Goal: Information Seeking & Learning: Learn about a topic

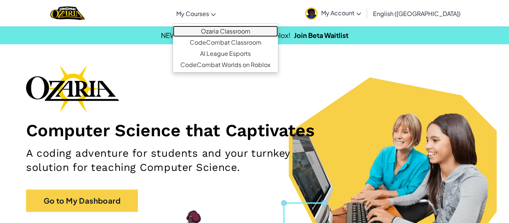
click at [248, 29] on link "Ozaria Classroom" at bounding box center [225, 31] width 105 height 11
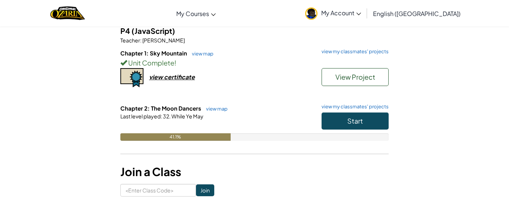
scroll to position [212, 0]
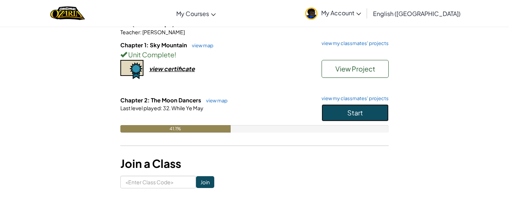
click at [370, 107] on button "Start" at bounding box center [355, 112] width 67 height 17
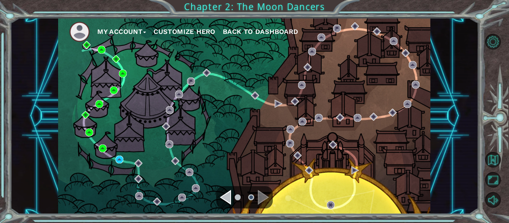
click at [113, 160] on div "My Account Customize Hero Back to Dashboard" at bounding box center [244, 116] width 373 height 197
click at [118, 158] on img at bounding box center [120, 160] width 8 height 8
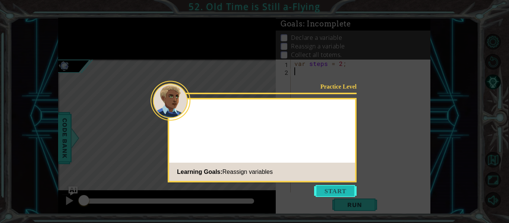
click at [338, 193] on button "Start" at bounding box center [335, 191] width 43 height 12
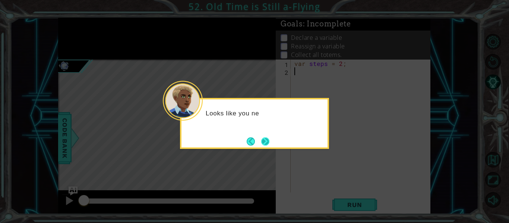
click at [264, 138] on button "Next" at bounding box center [265, 142] width 8 height 8
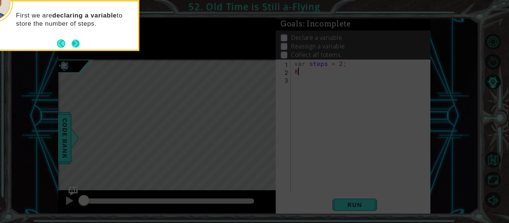
type textarea "8"
click at [78, 41] on button "Next" at bounding box center [76, 44] width 8 height 8
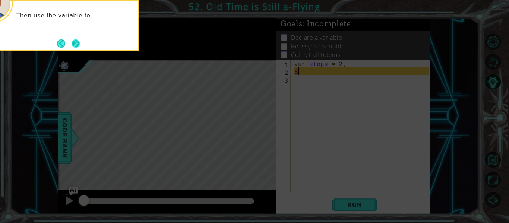
click at [75, 43] on button "Next" at bounding box center [76, 44] width 8 height 8
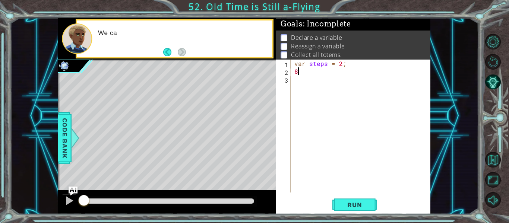
click at [75, 43] on div at bounding box center [77, 38] width 30 height 31
click at [76, 43] on div at bounding box center [77, 38] width 30 height 31
click at [306, 77] on div "var steps = 2 ; 8" at bounding box center [363, 134] width 140 height 149
click at [306, 70] on div "var steps = 2 ; 8" at bounding box center [363, 134] width 140 height 149
type textarea "8"
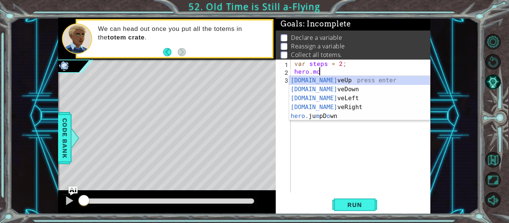
scroll to position [0, 1]
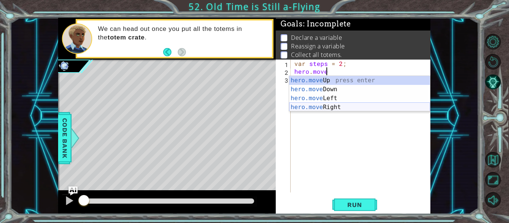
click at [336, 107] on div "hero.move Up press enter hero.move Down press enter hero.move Left press enter …" at bounding box center [359, 103] width 141 height 54
type textarea "hero.moveRight(1);"
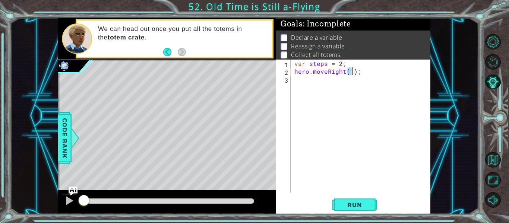
click at [336, 107] on div "var steps = 2 ; hero . moveRight ( 1 ) ;" at bounding box center [363, 134] width 140 height 149
click at [351, 75] on div "var steps = 2 ; hero . moveRight ( 1 )" at bounding box center [363, 134] width 140 height 149
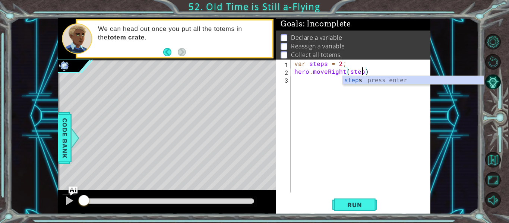
scroll to position [0, 4]
click at [378, 72] on div "var steps = 2 ; hero . moveRight ( steps )" at bounding box center [363, 134] width 140 height 149
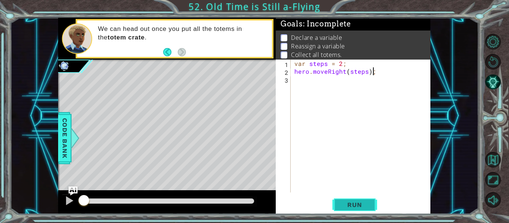
type textarea "hero.moveRight(steps);"
click at [338, 205] on button "Run" at bounding box center [355, 205] width 45 height 15
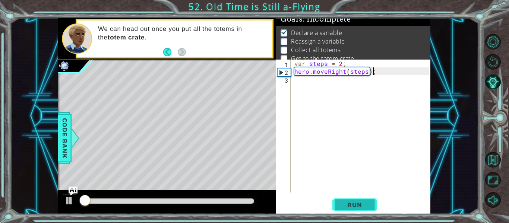
scroll to position [6, 0]
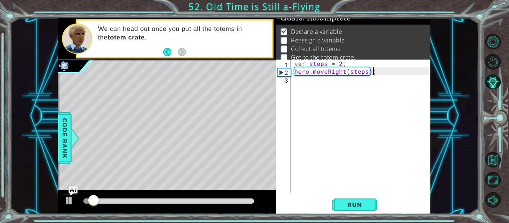
click at [330, 96] on div "var steps = 2 ; hero . moveRight ( steps ) ;" at bounding box center [363, 134] width 140 height 149
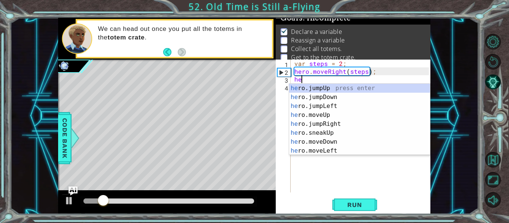
scroll to position [0, 0]
type textarea "h"
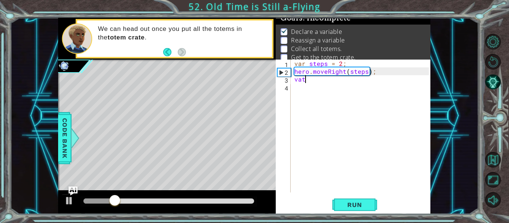
type textarea "v"
type textarea "var steps = 1;"
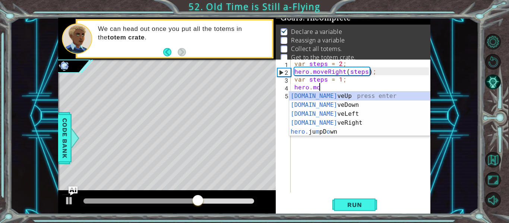
scroll to position [0, 1]
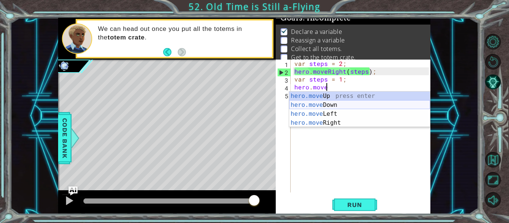
click at [330, 105] on div "hero.move Up press enter hero.move Down press enter hero.move Left press enter …" at bounding box center [359, 119] width 141 height 54
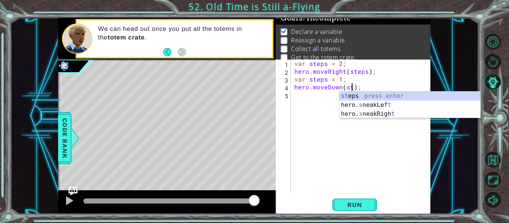
scroll to position [0, 3]
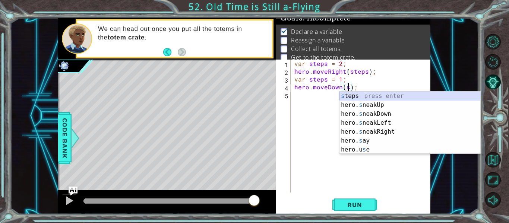
click at [358, 97] on div "s teps press enter hero. s neakUp press enter hero. s neakDown press enter hero…" at bounding box center [410, 132] width 141 height 81
type textarea "hero.moveDown(steps);"
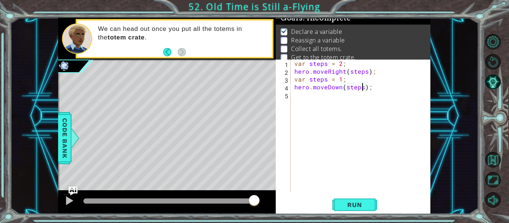
click at [342, 98] on div "var steps = 2 ; hero . moveRight ( steps ) ; var steps = 1 ; hero . moveDown ( …" at bounding box center [363, 134] width 140 height 149
click at [332, 96] on div "var steps = 2 ; hero . moveRight ( steps ) ; var steps = 1 ; hero . moveDown ( …" at bounding box center [363, 134] width 140 height 149
type textarea "var steps = 2;"
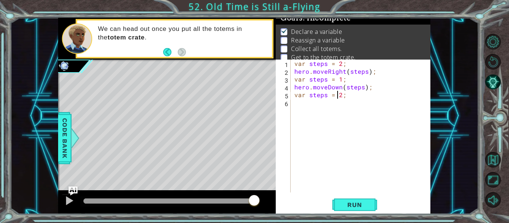
click at [357, 98] on div "var steps = 2 ; hero . moveRight ( steps ) ; var steps = 1 ; hero . moveDown ( …" at bounding box center [363, 134] width 140 height 149
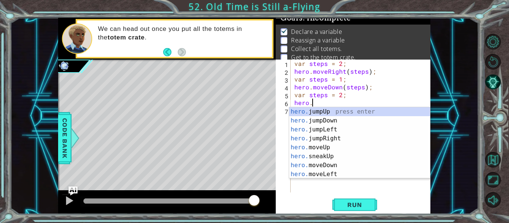
scroll to position [0, 1]
click at [340, 130] on div "hero.m oveUp press enter hero.m oveDown press enter hero.m oveLeft press enter …" at bounding box center [359, 151] width 141 height 89
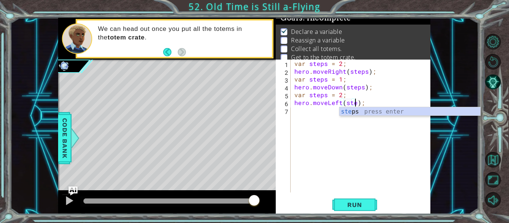
scroll to position [0, 4]
type textarea "hero.moveLeft(steps);"
click at [361, 205] on span "Run" at bounding box center [354, 204] width 29 height 7
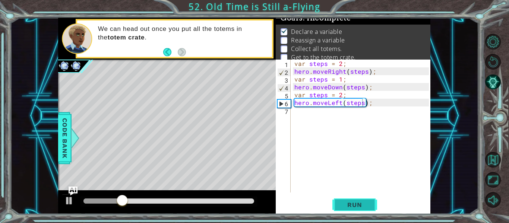
click at [361, 205] on span "Run" at bounding box center [354, 204] width 29 height 7
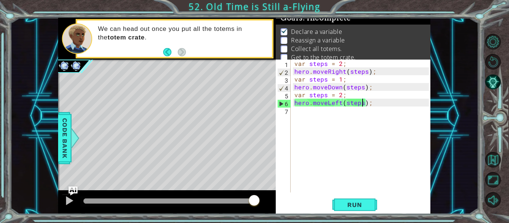
click at [296, 117] on div "var steps = 2 ; hero . moveRight ( steps ) ; var steps = 1 ; hero . moveDown ( …" at bounding box center [363, 134] width 140 height 149
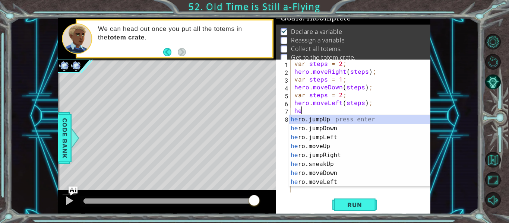
scroll to position [0, 0]
type textarea "h"
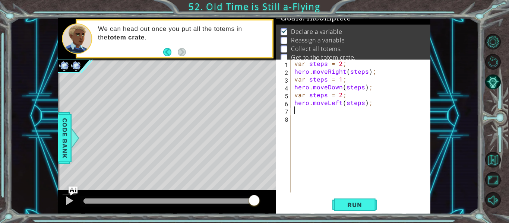
type textarea "g"
type textarea "c"
click at [342, 113] on div "var steps = 2 ; hero . moveRight ( steps ) ; var steps = 1 ; hero . moveDown ( …" at bounding box center [363, 134] width 140 height 149
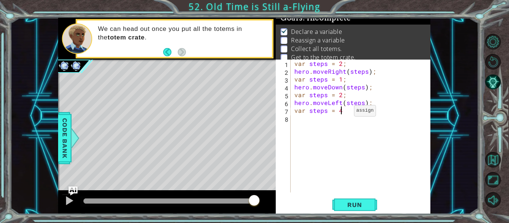
type textarea "var steps = 4;"
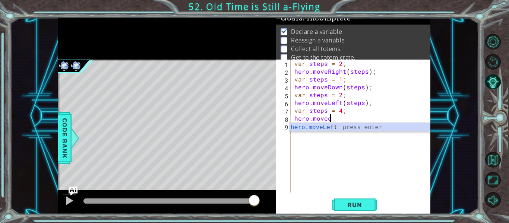
scroll to position [0, 1]
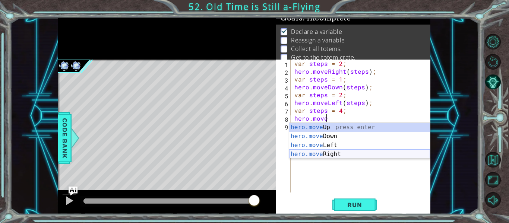
click at [344, 154] on div "hero.move Up press enter hero.move Down press enter hero.move Left press enter …" at bounding box center [359, 150] width 141 height 54
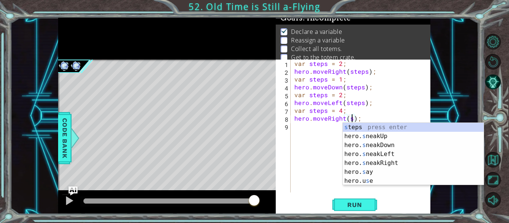
scroll to position [0, 4]
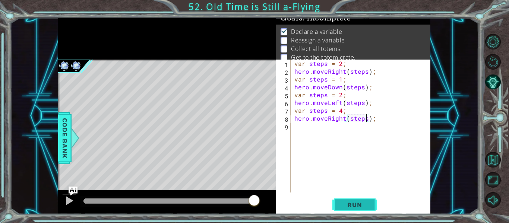
type textarea "hero.moveRight(steps);"
click at [357, 198] on button "Run" at bounding box center [355, 205] width 45 height 15
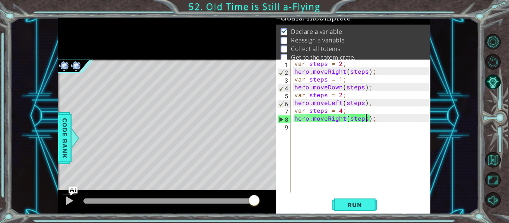
click at [327, 138] on div "var steps = 2 ; hero . moveRight ( steps ) ; var steps = 1 ; hero . moveDown ( …" at bounding box center [363, 134] width 140 height 149
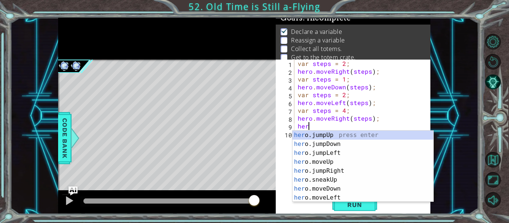
scroll to position [0, 0]
type textarea "hero"
click at [315, 163] on div "hero .jumpUp press enter hero .jumpDown press enter hero .jumpLeft press enter …" at bounding box center [363, 175] width 141 height 89
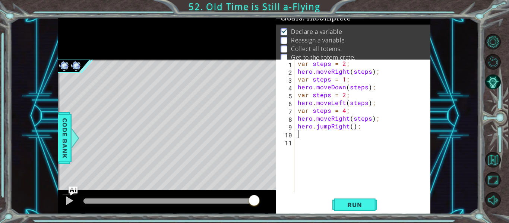
scroll to position [0, 0]
click at [357, 205] on span "Run" at bounding box center [354, 204] width 29 height 7
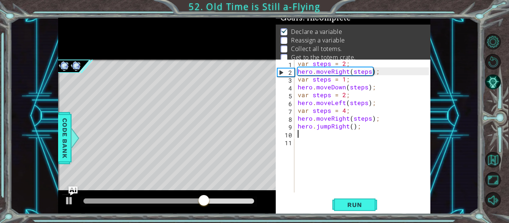
click at [367, 128] on div "var steps = 2 ; hero . moveRight ( steps ) ; var steps = 1 ; hero . moveDown ( …" at bounding box center [364, 134] width 136 height 149
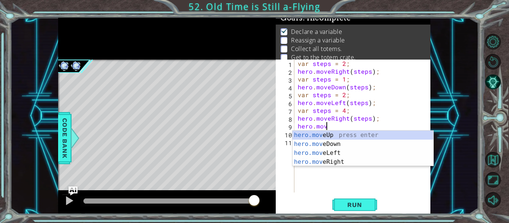
scroll to position [0, 1]
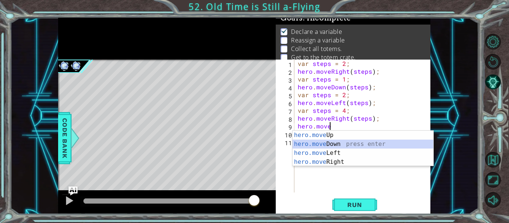
click at [343, 144] on div "hero.move Up press enter hero.move Down press enter hero.move Left press enter …" at bounding box center [363, 158] width 141 height 54
type textarea "hero.moveDown(1);"
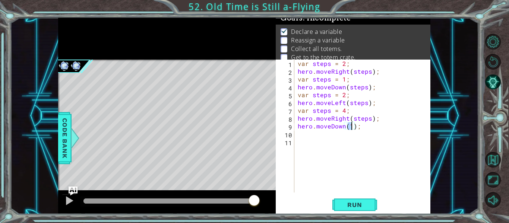
click at [316, 139] on div "var steps = 2 ; hero . moveRight ( steps ) ; var steps = 1 ; hero . moveDown ( …" at bounding box center [364, 134] width 136 height 149
type textarea "v"
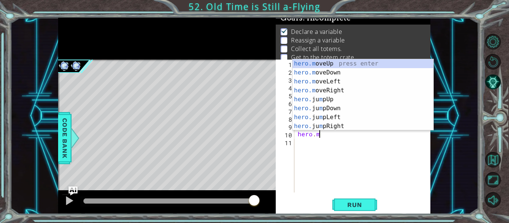
scroll to position [0, 1]
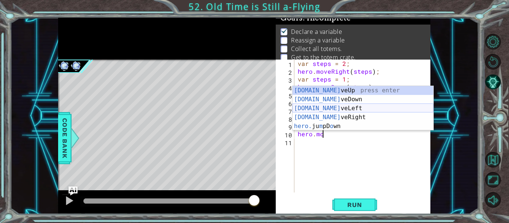
click at [345, 107] on div "[DOMAIN_NAME] veUp press enter [DOMAIN_NAME] veDown press enter [DOMAIN_NAME] v…" at bounding box center [363, 117] width 141 height 63
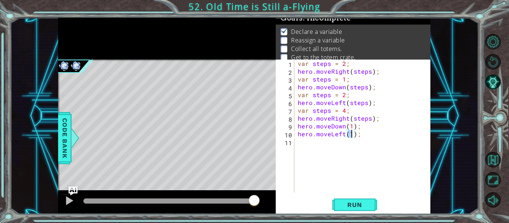
scroll to position [0, 3]
type textarea "hero.moveLeft(4);"
click at [360, 202] on span "Run" at bounding box center [354, 204] width 29 height 7
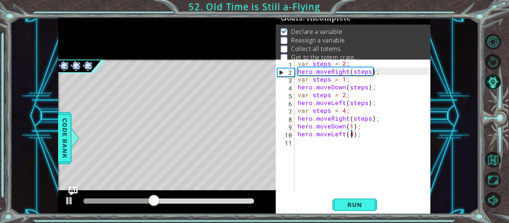
click at [370, 135] on div "var steps = 2 ; hero . moveRight ( steps ) ; var steps = 1 ; hero . moveDown ( …" at bounding box center [364, 134] width 136 height 149
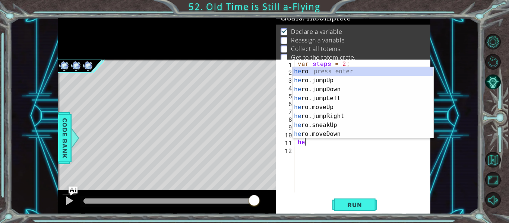
scroll to position [0, 0]
type textarea "h"
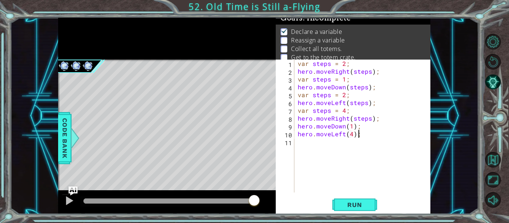
click at [365, 113] on div "var steps = 2 ; hero . moveRight ( steps ) ; var steps = 1 ; hero . moveDown ( …" at bounding box center [364, 134] width 136 height 149
type textarea "var steps = 4;"
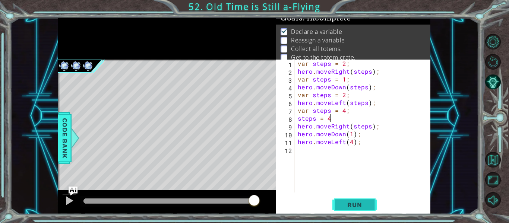
click at [356, 199] on button "Run" at bounding box center [355, 205] width 45 height 15
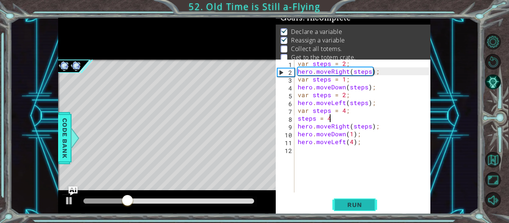
click at [356, 199] on button "Run" at bounding box center [355, 205] width 45 height 15
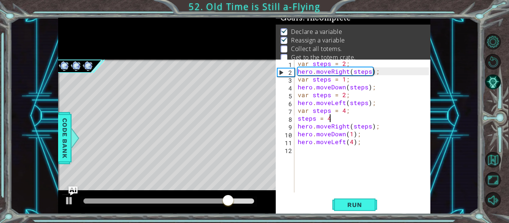
click at [364, 137] on div "var steps = 2 ; hero . moveRight ( steps ) ; var steps = 1 ; hero . moveDown ( …" at bounding box center [364, 134] width 136 height 149
type textarea "hero.moveDown(1);"
click at [331, 153] on div "var steps = 2 ; hero . moveRight ( steps ) ; var steps = 1 ; hero . moveDown ( …" at bounding box center [364, 134] width 136 height 149
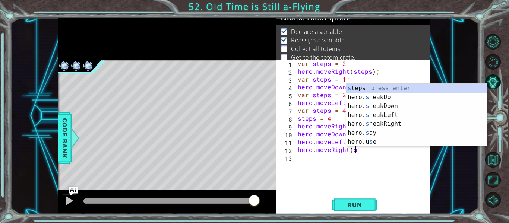
scroll to position [0, 3]
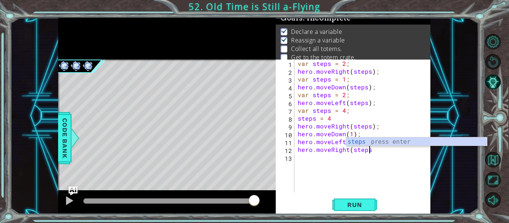
type textarea "hero.moveRight(steps)"
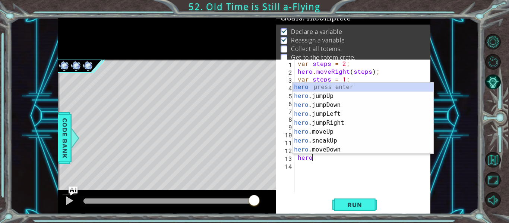
scroll to position [0, 0]
type textarea "h"
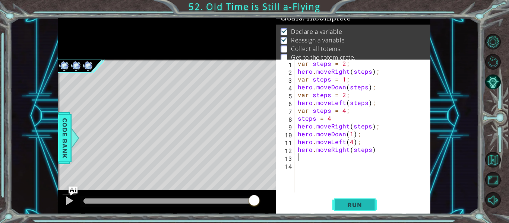
click at [359, 208] on span "Run" at bounding box center [354, 204] width 29 height 7
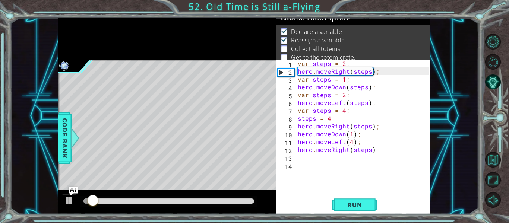
click at [347, 170] on div "var steps = 2 ; hero . moveRight ( steps ) ; var steps = 1 ; hero . moveDown ( …" at bounding box center [364, 134] width 136 height 149
click at [342, 163] on div "var steps = 2 ; hero . moveRight ( steps ) ; var steps = 1 ; hero . moveDown ( …" at bounding box center [364, 134] width 136 height 149
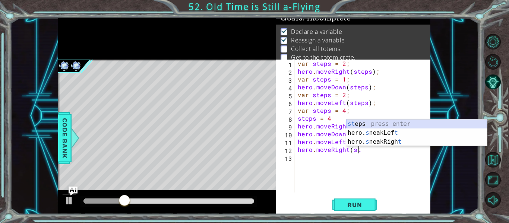
click at [439, 123] on div "st eps press enter hero. s neakLef t press enter hero. s neakRigh t press enter" at bounding box center [416, 142] width 141 height 45
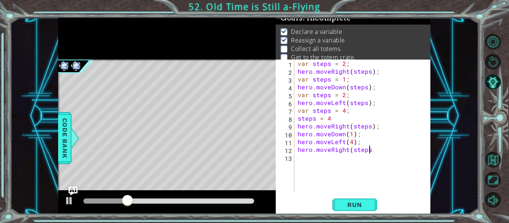
type textarea "hero.moveRight(steps)"
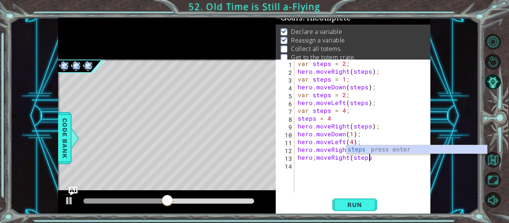
type textarea "hero;moveRight(steps)"
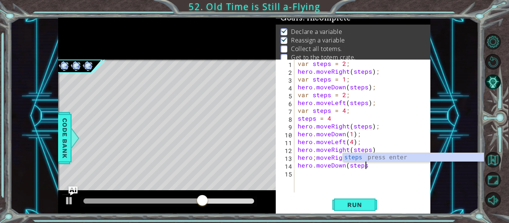
scroll to position [0, 4]
type textarea "hero.moveDown(steps)"
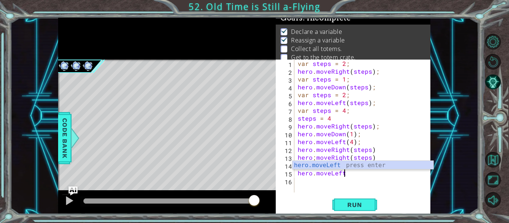
scroll to position [0, 3]
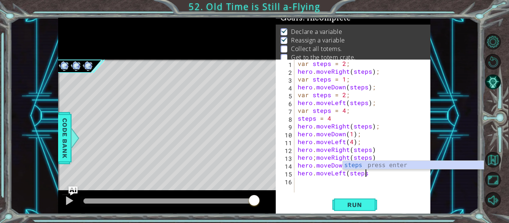
type textarea "hero.moveLeft(steps)"
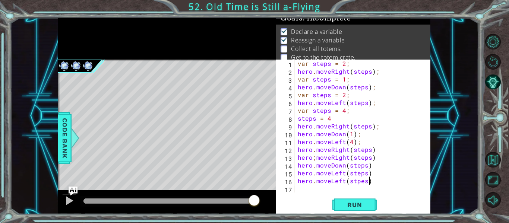
scroll to position [0, 4]
click at [360, 208] on span "Run" at bounding box center [354, 204] width 29 height 7
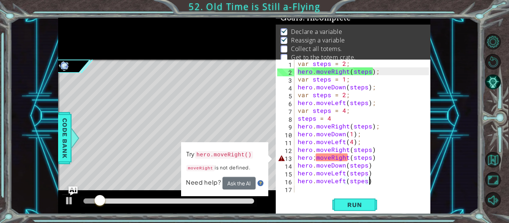
click at [315, 159] on div "var steps = 2 ; hero . moveRight ( steps ) ; var steps = 1 ; hero . moveDown ( …" at bounding box center [364, 134] width 136 height 149
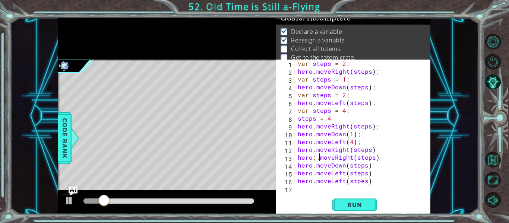
scroll to position [0, 1]
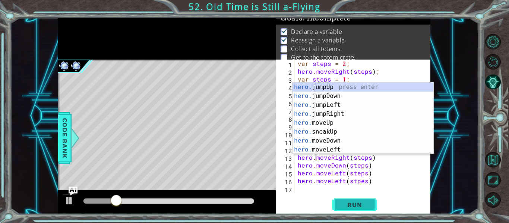
click at [362, 210] on button "Run" at bounding box center [355, 205] width 45 height 15
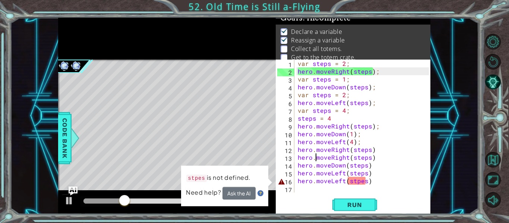
click at [354, 182] on div "var steps = 2 ; hero . moveRight ( steps ) ; var steps = 1 ; hero . moveDown ( …" at bounding box center [364, 134] width 136 height 149
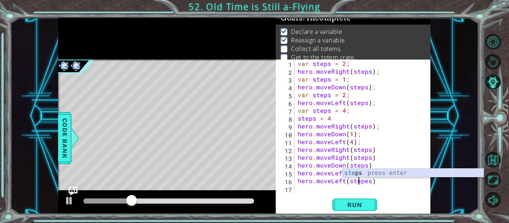
click at [386, 172] on div "ste ps press enter" at bounding box center [413, 182] width 141 height 27
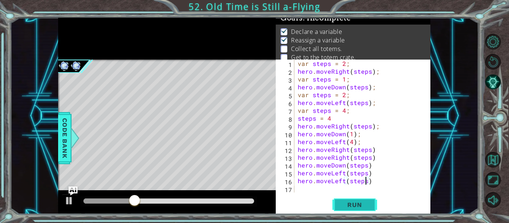
type textarea "hero.moveLeft(steps)"
click at [358, 208] on span "Run" at bounding box center [354, 204] width 29 height 7
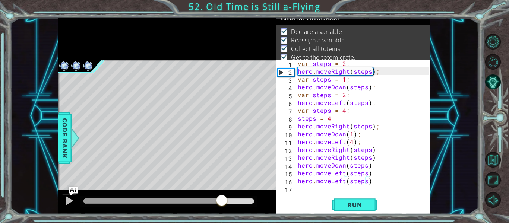
drag, startPoint x: 93, startPoint y: 200, endPoint x: 222, endPoint y: 229, distance: 132.0
click at [222, 223] on html "1 ההההההההההההההההההההההההההההההההההההההההההההההההההההההההההההההההההההההההההההה…" at bounding box center [254, 111] width 509 height 223
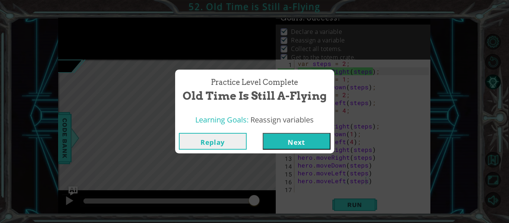
click at [317, 142] on button "Next" at bounding box center [297, 141] width 68 height 17
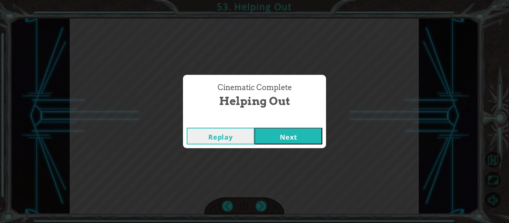
click button "Next" at bounding box center [289, 136] width 68 height 17
click at [288, 138] on button "Next" at bounding box center [289, 136] width 68 height 17
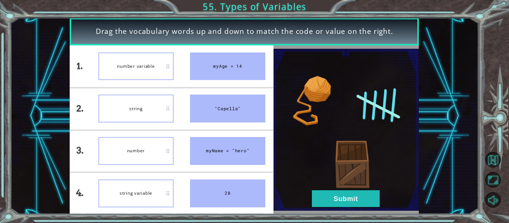
drag, startPoint x: 145, startPoint y: 148, endPoint x: 132, endPoint y: 98, distance: 51.2
click at [329, 200] on button "Submit" at bounding box center [346, 199] width 68 height 17
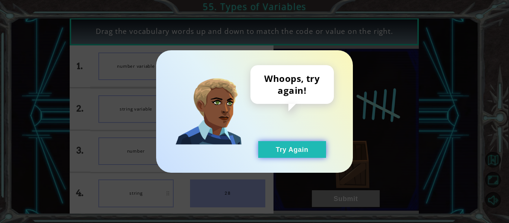
click at [283, 147] on button "Try Again" at bounding box center [292, 149] width 68 height 17
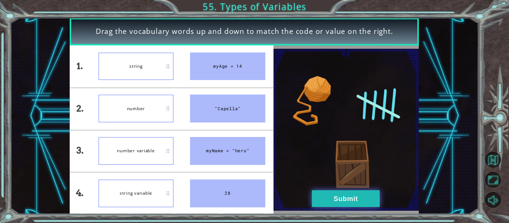
click at [326, 200] on button "Submit" at bounding box center [346, 199] width 68 height 17
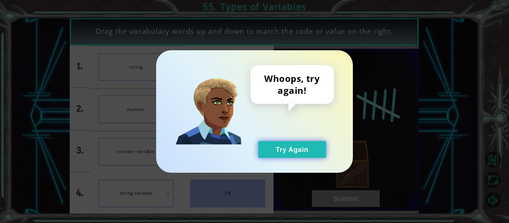
click at [301, 149] on button "Try Again" at bounding box center [292, 149] width 68 height 17
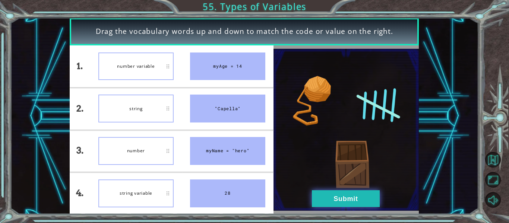
click at [340, 201] on button "Submit" at bounding box center [346, 199] width 68 height 17
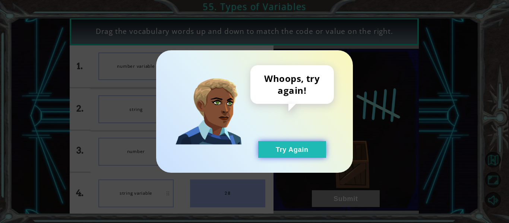
click at [306, 144] on button "Try Again" at bounding box center [292, 149] width 68 height 17
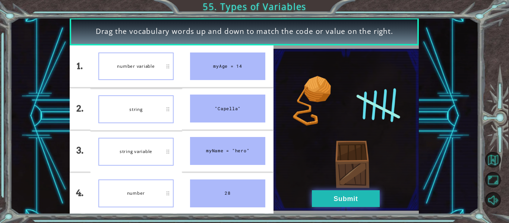
click at [355, 203] on button "Submit" at bounding box center [346, 199] width 68 height 17
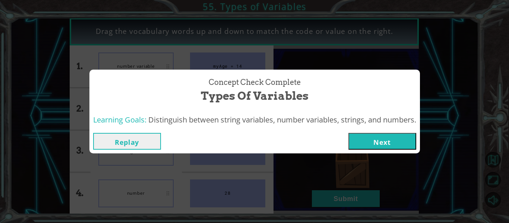
click at [391, 144] on button "Next" at bounding box center [383, 141] width 68 height 17
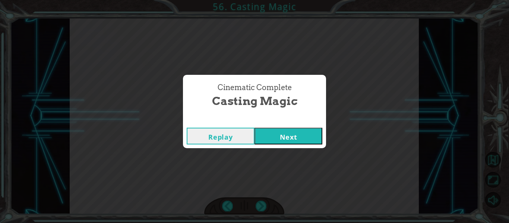
click at [285, 135] on button "Next" at bounding box center [289, 136] width 68 height 17
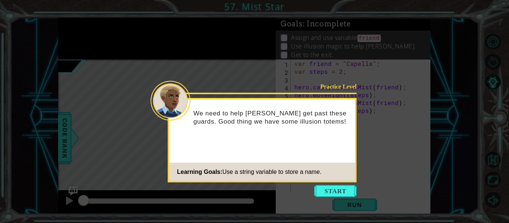
click at [285, 135] on div "We need to help [PERSON_NAME] get past these guards. Good thing we have some il…" at bounding box center [262, 122] width 186 height 38
click at [338, 192] on button "Start" at bounding box center [335, 191] width 43 height 12
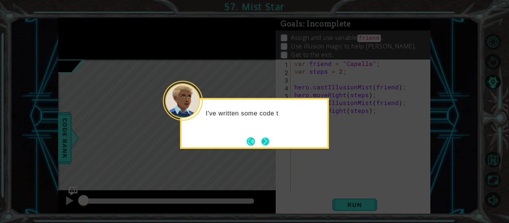
click at [264, 140] on button "Next" at bounding box center [265, 142] width 8 height 8
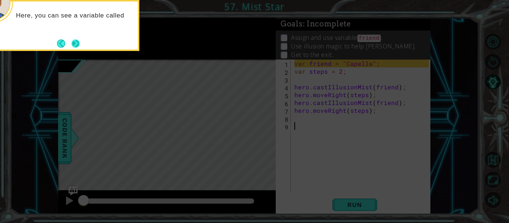
click at [75, 41] on button "Next" at bounding box center [76, 44] width 8 height 8
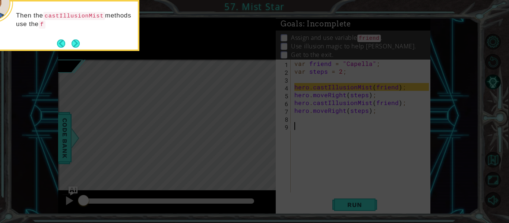
click at [82, 34] on div "Then the castIllusionMist methods use the f" at bounding box center [65, 23] width 146 height 38
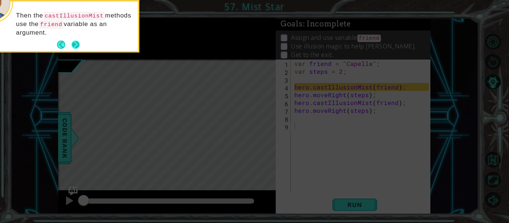
click at [75, 41] on button "Next" at bounding box center [76, 45] width 8 height 8
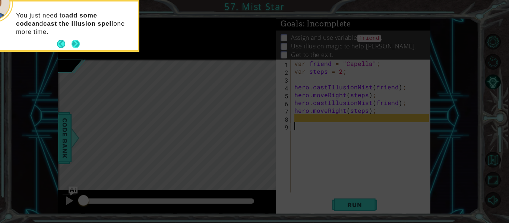
click at [77, 41] on button "Next" at bounding box center [76, 44] width 8 height 8
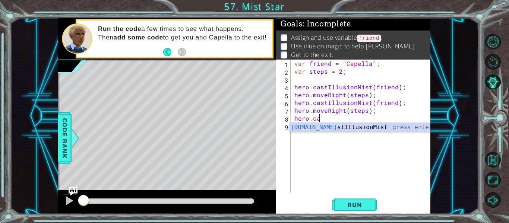
scroll to position [0, 1]
click at [390, 119] on div "var friend = "Capella" ; var steps = 2 ; hero . castIllusionMist ( friend ) ; h…" at bounding box center [363, 134] width 140 height 149
click at [391, 129] on div "hero.cas tIllusionMist press enter" at bounding box center [359, 136] width 141 height 27
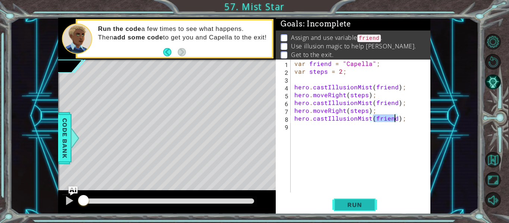
type textarea "hero.castIllusionMist(friend);"
click at [362, 203] on span "Run" at bounding box center [354, 204] width 29 height 7
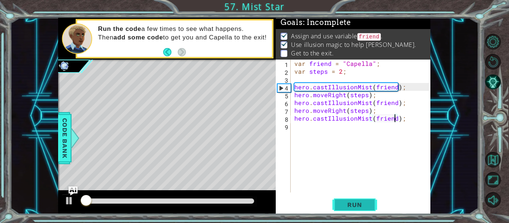
scroll to position [2, 0]
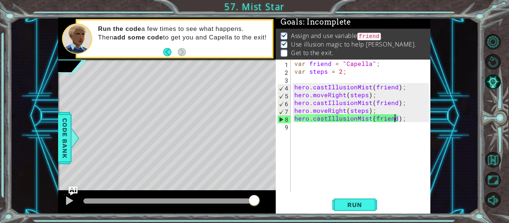
click at [356, 137] on div "var friend = "Capella" ; var steps = 2 ; hero . castIllusionMist ( friend ) ; h…" at bounding box center [363, 134] width 140 height 149
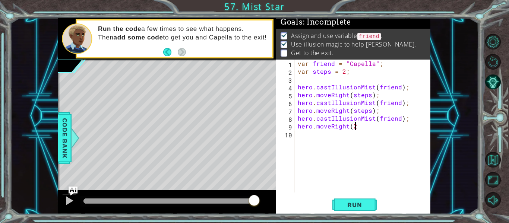
scroll to position [0, 3]
type textarea "hero.moveRight(2)"
click at [358, 201] on button "Run" at bounding box center [355, 205] width 45 height 15
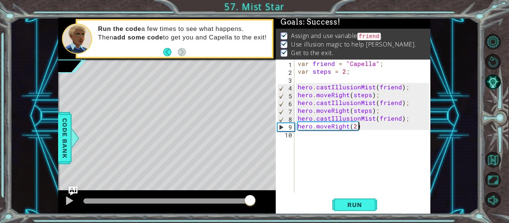
click at [268, 205] on body "1 ההההההההההההההההההההההההההההההההההההההההההההההההההההההההההההההההההההההההההההה…" at bounding box center [254, 111] width 509 height 223
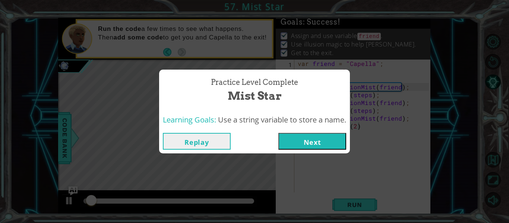
click at [324, 126] on div "Learning Goals: Use a string variable to store a name." at bounding box center [254, 120] width 191 height 18
click at [322, 148] on button "Next" at bounding box center [313, 141] width 68 height 17
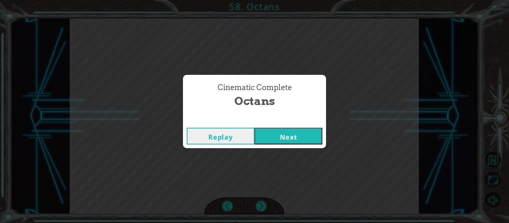
click at [268, 134] on button "Next" at bounding box center [289, 136] width 68 height 17
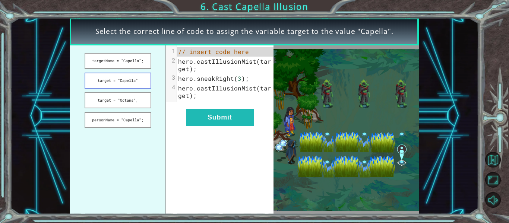
click at [130, 76] on button "target = "Capella"" at bounding box center [118, 81] width 67 height 16
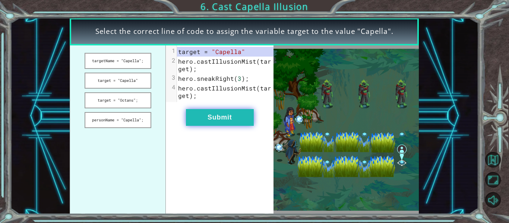
click at [215, 116] on button "Submit" at bounding box center [220, 117] width 68 height 17
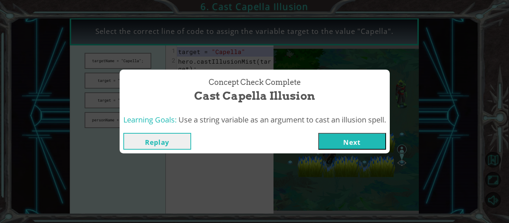
click at [361, 140] on button "Next" at bounding box center [352, 141] width 68 height 17
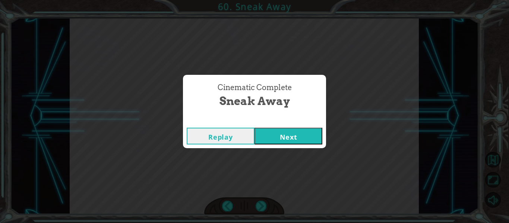
click at [298, 138] on button "Next" at bounding box center [289, 136] width 68 height 17
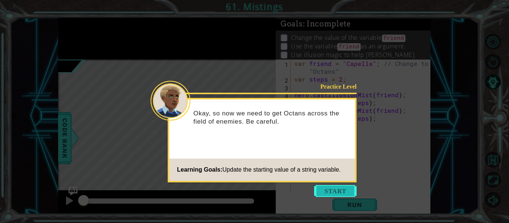
click at [327, 188] on button "Start" at bounding box center [335, 191] width 43 height 12
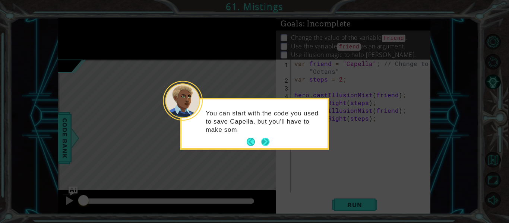
click at [267, 138] on button "Next" at bounding box center [265, 142] width 8 height 8
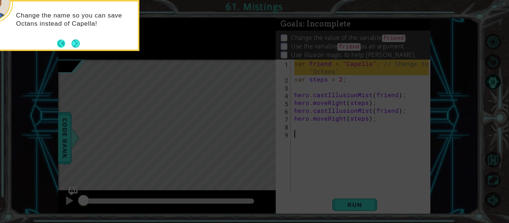
click at [72, 41] on button "Next" at bounding box center [76, 44] width 8 height 8
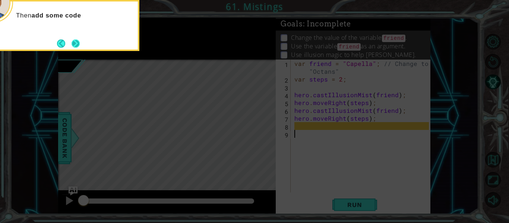
click at [72, 41] on button "Next" at bounding box center [76, 44] width 8 height 8
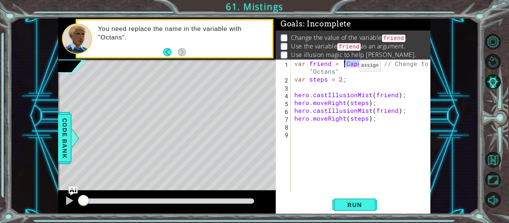
drag, startPoint x: 370, startPoint y: 65, endPoint x: 346, endPoint y: 67, distance: 24.0
click at [346, 67] on div "var friend = "Capella" ; // Change to "Octans" var steps = 2 ; hero . castIllus…" at bounding box center [363, 138] width 140 height 157
type textarea "var friend = "Octans"; // Change to "Octans""
click at [356, 204] on span "Run" at bounding box center [354, 204] width 29 height 7
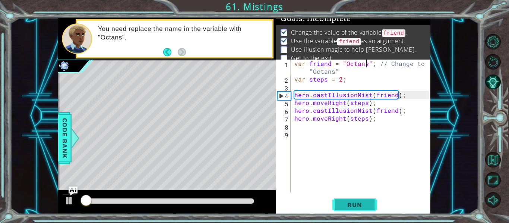
scroll to position [6, 0]
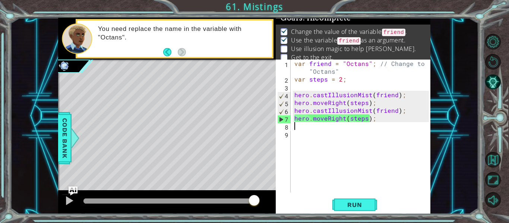
click at [322, 130] on div "var friend = "Octans" ; // Change to "Octans" var steps = 2 ; hero . castIllusi…" at bounding box center [363, 138] width 140 height 157
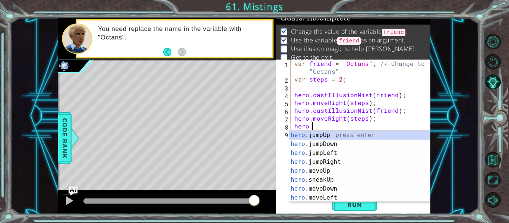
scroll to position [0, 1]
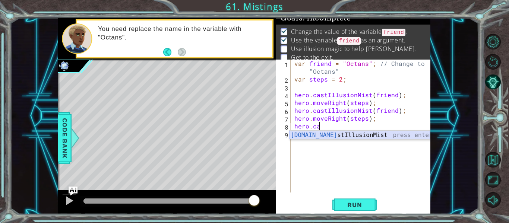
click at [390, 135] on div "[DOMAIN_NAME] stIllusionMist press enter" at bounding box center [359, 144] width 141 height 27
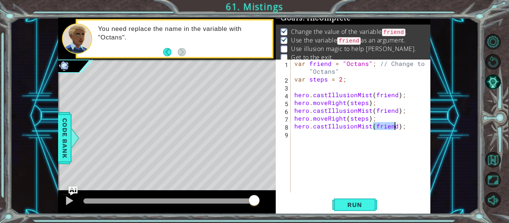
type textarea "hero.castIllusionMist(friend);"
click at [363, 204] on span "Run" at bounding box center [354, 204] width 29 height 7
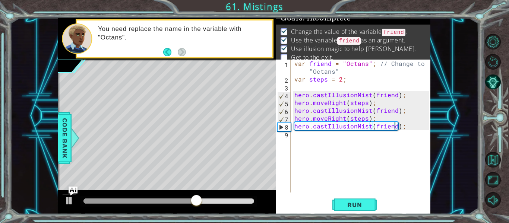
click at [324, 145] on div "var friend = "Octans" ; // Change to "Octans" var steps = 2 ; hero . castIllusi…" at bounding box center [363, 138] width 140 height 157
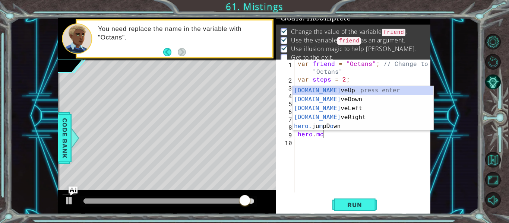
scroll to position [0, 1]
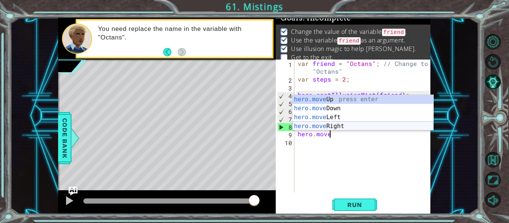
click at [342, 124] on div "hero.move Up press enter hero.move Down press enter hero.move Left press enter …" at bounding box center [363, 122] width 141 height 54
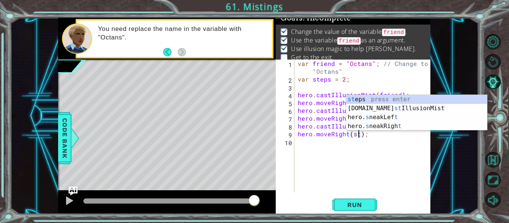
scroll to position [0, 4]
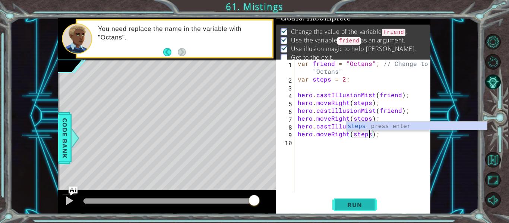
type textarea "hero.moveRight(steps);"
click at [369, 205] on span "Run" at bounding box center [354, 204] width 29 height 7
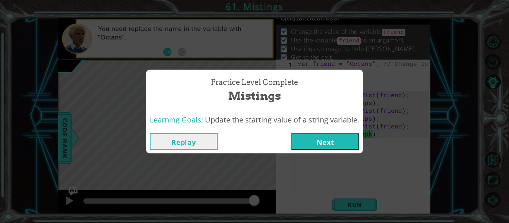
click at [352, 134] on button "Next" at bounding box center [326, 141] width 68 height 17
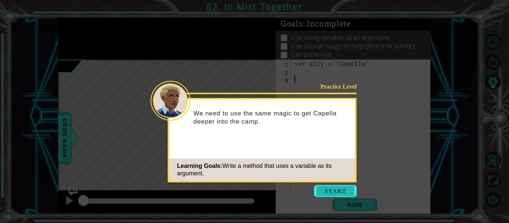
click at [354, 191] on button "Start" at bounding box center [335, 191] width 43 height 12
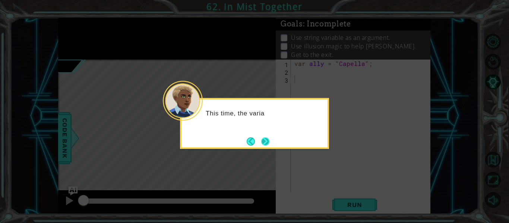
click at [261, 138] on button "Next" at bounding box center [265, 142] width 8 height 8
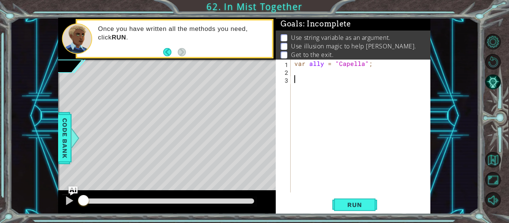
click at [319, 74] on div "var ally = "Capella" ;" at bounding box center [363, 134] width 140 height 149
type textarea "s"
type textarea "var ally = "Capella";"
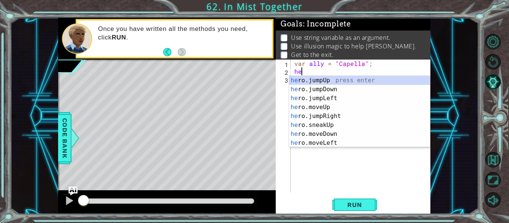
type textarea "h"
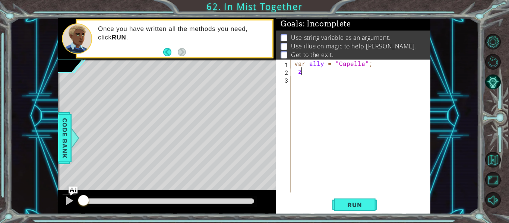
type textarea "z"
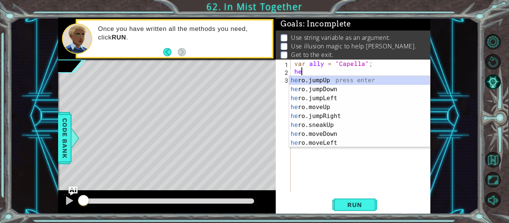
scroll to position [0, 0]
type textarea "h"
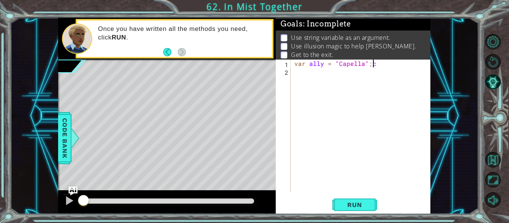
type textarea "var ally = "Capella";"
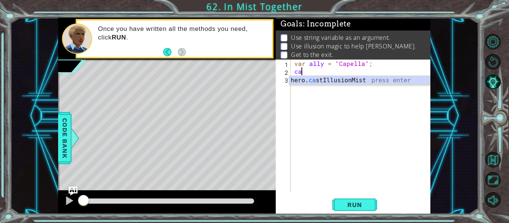
scroll to position [0, 0]
click at [320, 84] on div "hero. cast IllusionMist press enter" at bounding box center [359, 89] width 141 height 27
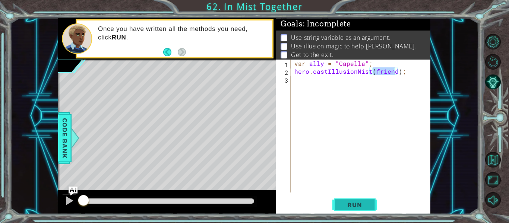
click at [347, 208] on span "Run" at bounding box center [354, 204] width 29 height 7
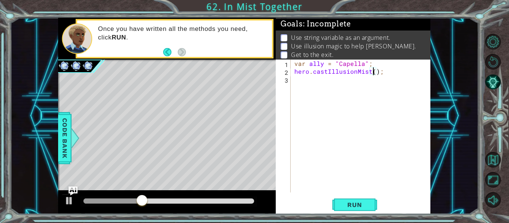
scroll to position [0, 6]
click at [343, 205] on span "Run" at bounding box center [354, 204] width 29 height 7
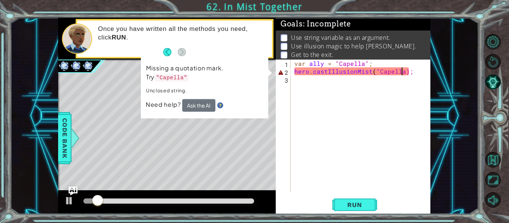
scroll to position [0, 7]
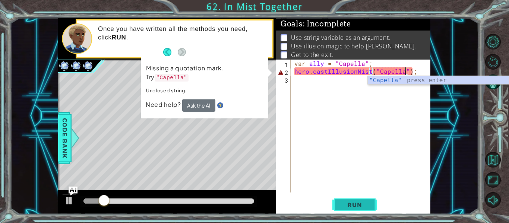
type textarea "hero.castIllusionMist("Capella");"
click at [356, 198] on button "Run" at bounding box center [355, 205] width 45 height 15
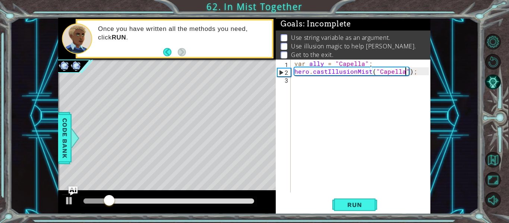
click at [305, 88] on div "var ally = "Capella" ; hero . castIllusionMist ( "Capella" ) ;" at bounding box center [363, 134] width 140 height 149
click at [292, 64] on div "1 2 3 var ally = "Capella" ; hero . castIllusionMist ( "Capella" ) ; הההההההההה…" at bounding box center [352, 126] width 153 height 133
click at [293, 64] on div "var ally = "Capella" ; hero . castIllusionMist ( "Capella" ) ;" at bounding box center [363, 134] width 140 height 149
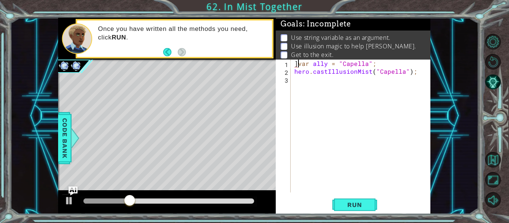
type textarea "var ally = "Capella";"
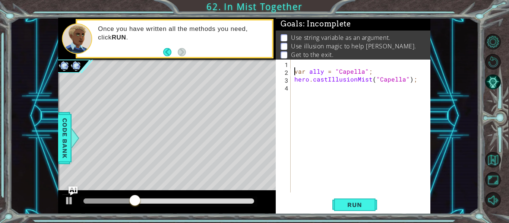
click at [293, 62] on div "var ally = "Capella" ; hero . castIllusionMist ( "Capella" ) ;" at bounding box center [363, 134] width 140 height 149
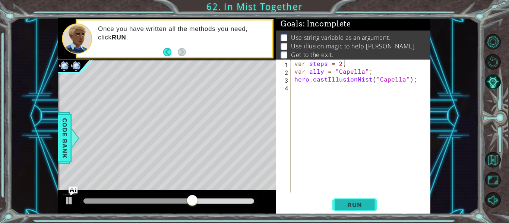
click at [353, 198] on button "Run" at bounding box center [355, 205] width 45 height 15
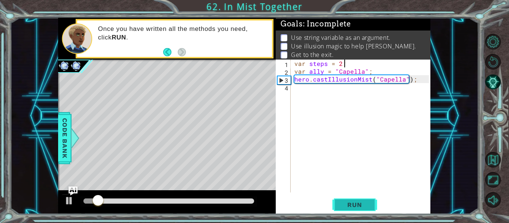
type textarea "var steps = 2;e"
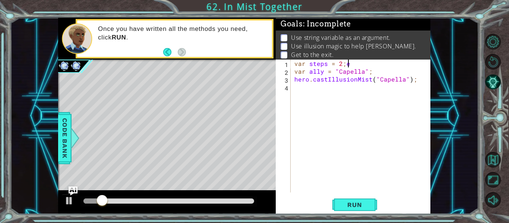
click at [319, 96] on div "var steps = 2 ; e var ally = "Capella" ; hero . castIllusionMist ( "Capella" ) ;" at bounding box center [363, 134] width 140 height 149
click at [364, 65] on div "var steps = 2 ; e var ally = "Capella" ; hero . castIllusionMist ( "Capella" ) ;" at bounding box center [363, 134] width 140 height 149
type textarea "var steps = 2;"
click at [341, 92] on div "var steps = 2 ; var ally = "Capella" ; hero . castIllusionMist ( "Capella" ) ;" at bounding box center [363, 134] width 140 height 149
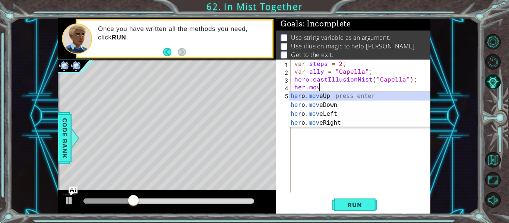
scroll to position [0, 1]
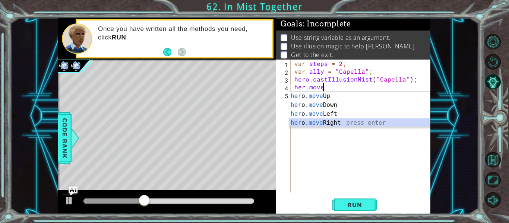
click at [324, 123] on div "her o .move Up press enter her o .move Down press enter her o .move Left press …" at bounding box center [359, 119] width 141 height 54
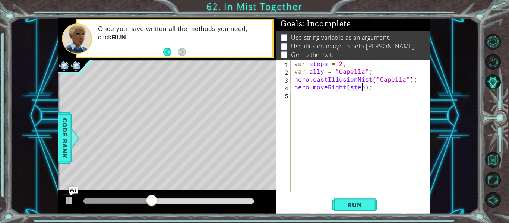
scroll to position [0, 4]
click at [354, 201] on span "Run" at bounding box center [354, 204] width 29 height 7
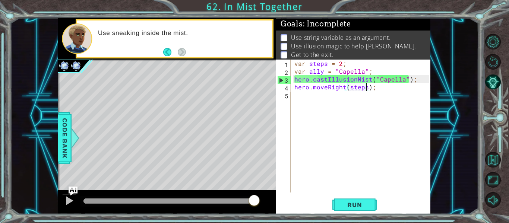
click at [343, 87] on div "var steps = 2 ; var ally = "Capella" ; hero . castIllusionMist ( "Capella" ) ; …" at bounding box center [363, 134] width 140 height 149
click at [326, 89] on div "var steps = 2 ; var ally = "Capella" ; hero . castIllusionMist ( "Capella" ) ; …" at bounding box center [363, 134] width 140 height 149
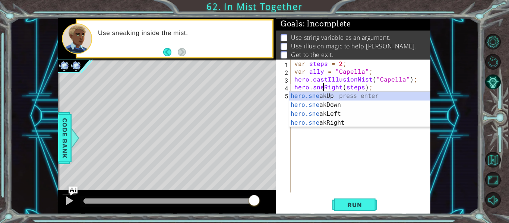
scroll to position [0, 3]
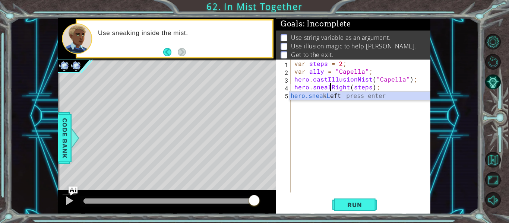
click at [336, 197] on div "hero.snealRight(steps); 1 2 3 4 5 var steps = 2 ; var ally = "Capella" ; hero .…" at bounding box center [353, 137] width 155 height 155
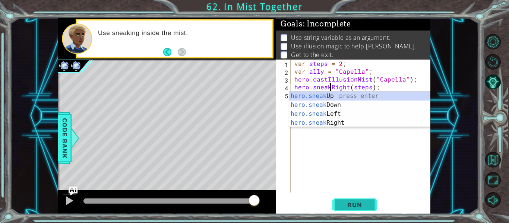
type textarea "hero.sneakRight(steps);"
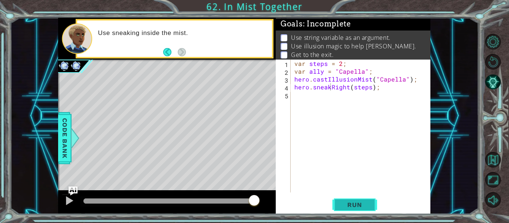
click at [347, 202] on span "Run" at bounding box center [354, 204] width 29 height 7
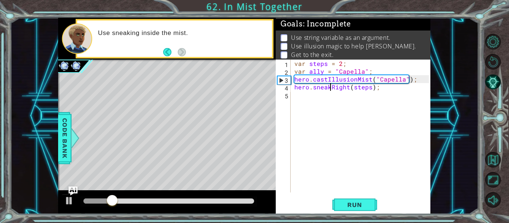
click at [304, 106] on div "var steps = 2 ; var ally = "Capella" ; hero . castIllusionMist ( "Capella" ) ; …" at bounding box center [363, 134] width 140 height 149
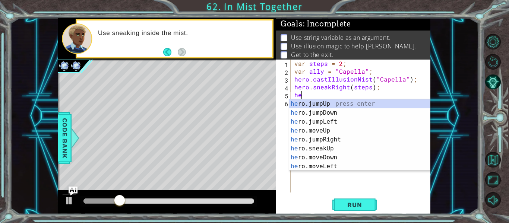
type textarea "h"
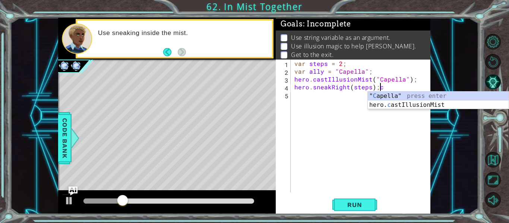
scroll to position [0, 5]
type textarea "hero.sneakRight(steps);"
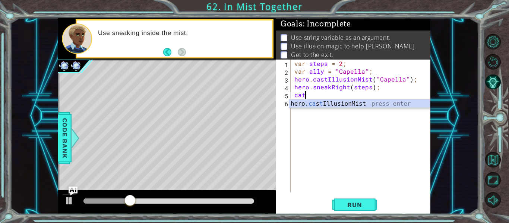
scroll to position [0, 0]
click at [317, 106] on div "hero. ca s t IllusionMist press enter" at bounding box center [359, 113] width 141 height 27
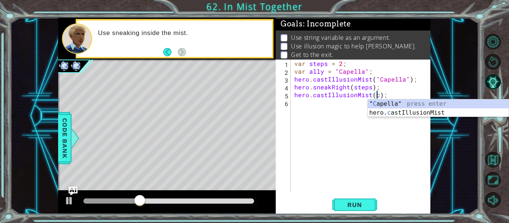
scroll to position [0, 6]
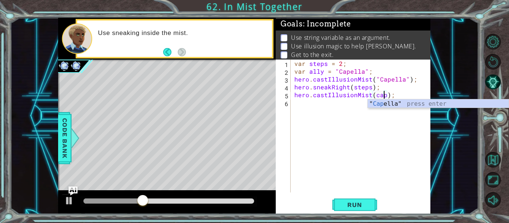
type textarea "hero.castIllusionMist(cap');"
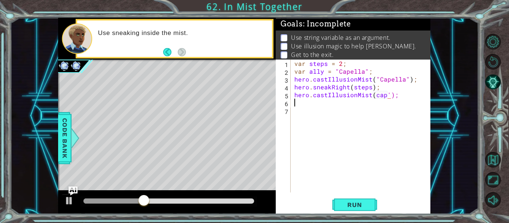
scroll to position [0, 0]
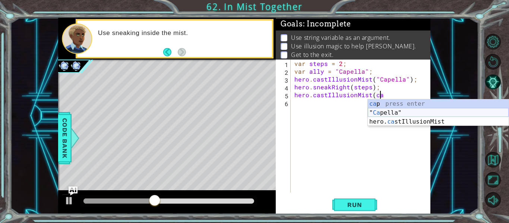
click at [377, 113] on div "ca p press enter " Ca pella" press enter hero. ca stIllusionMist press enter" at bounding box center [438, 122] width 141 height 45
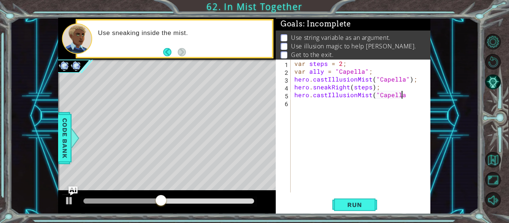
scroll to position [0, 7]
type textarea "hero.castIllusionMist("Capella");"
click at [355, 116] on div "var steps = 2 ; var ally = "Capella" ; hero . castIllusionMist ( "Capella" ) ; …" at bounding box center [363, 134] width 140 height 149
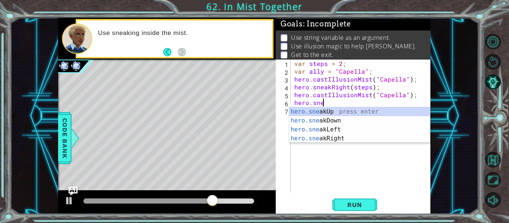
scroll to position [0, 2]
click at [362, 141] on div "hero.sneak Up press enter hero.sneak Down press enter hero.sneak Left press ent…" at bounding box center [359, 134] width 141 height 54
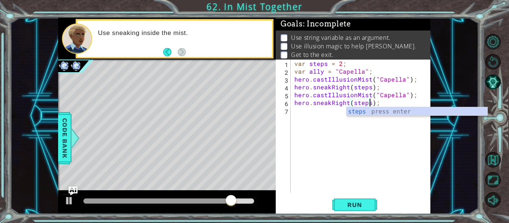
scroll to position [0, 5]
type textarea "hero.sneakRight(steps);"
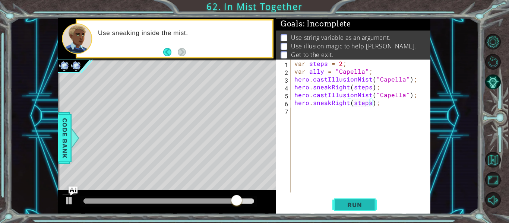
click at [363, 204] on span "Run" at bounding box center [354, 204] width 29 height 7
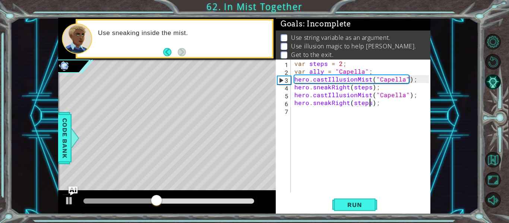
click at [408, 103] on div "var steps = 2 ; var ally = "Capella" ; hero . castIllusionMist ( "Capella" ) ; …" at bounding box center [363, 134] width 140 height 149
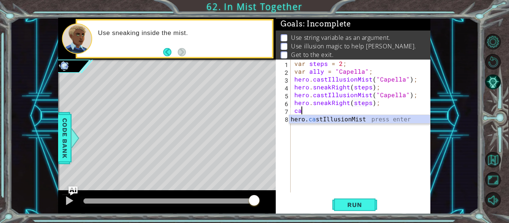
scroll to position [0, 0]
type textarea "hero.castIllusionMist(friend);"
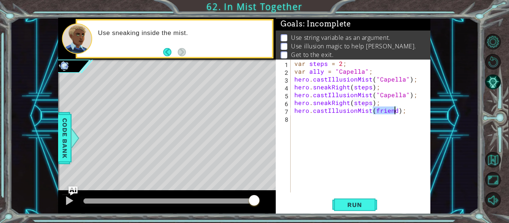
click at [342, 123] on div "var steps = 2 ; var ally = "Capella" ; hero . castIllusionMist ( "Capella" ) ; …" at bounding box center [363, 134] width 140 height 149
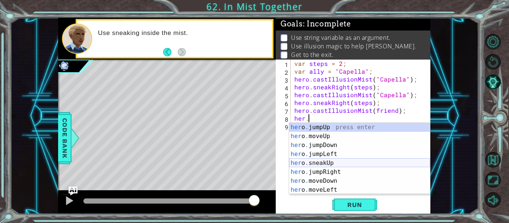
click at [337, 164] on div "her o . jumpUp press enter her o . moveUp press enter her o . jumpDown press en…" at bounding box center [359, 167] width 141 height 89
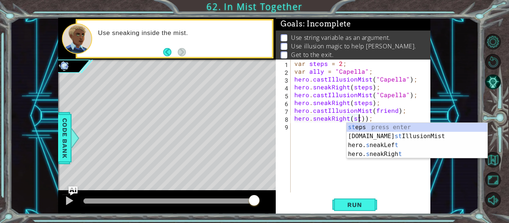
scroll to position [0, 5]
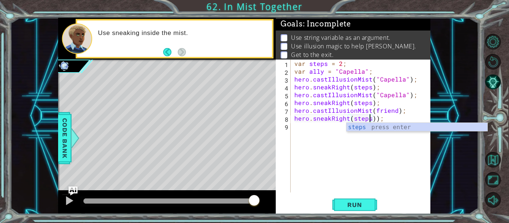
click at [373, 119] on div "var steps = 2 ; var ally = "Capella" ; hero . castIllusionMist ( "Capella" ) ; …" at bounding box center [363, 134] width 140 height 149
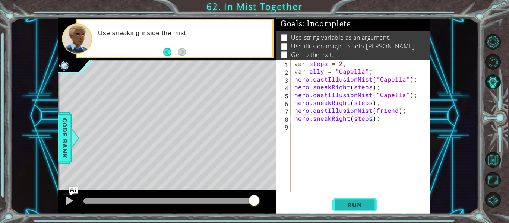
click at [359, 208] on span "Run" at bounding box center [354, 204] width 29 height 7
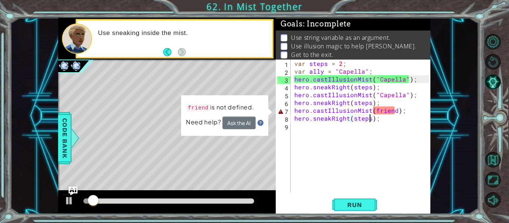
click at [395, 111] on div "var steps = 2 ; var ally = "Capella" ; hero . castIllusionMist ( "Capella" ) ; …" at bounding box center [363, 134] width 140 height 149
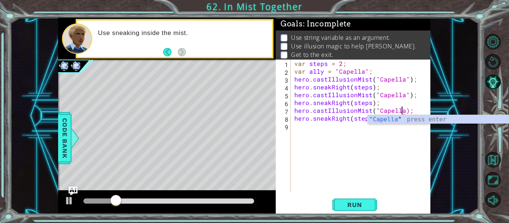
scroll to position [0, 7]
click at [358, 206] on span "Run" at bounding box center [354, 204] width 29 height 7
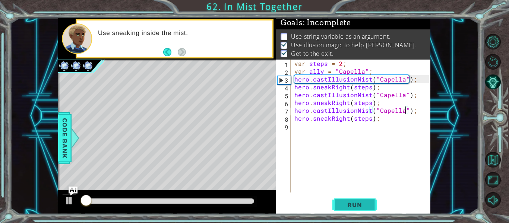
scroll to position [2, 0]
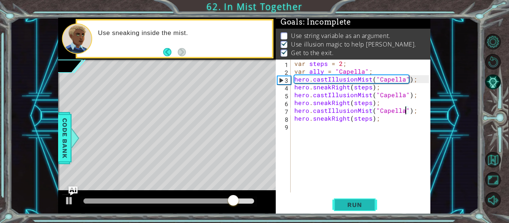
click at [358, 206] on span "Run" at bounding box center [354, 204] width 29 height 7
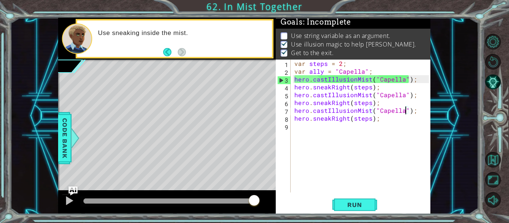
click at [355, 195] on div "hero.castIllusionMist("Capella"); 1 2 3 4 5 6 7 8 9 var steps = 2 ; var ally = …" at bounding box center [353, 137] width 155 height 155
click at [351, 207] on span "Run" at bounding box center [354, 204] width 29 height 7
drag, startPoint x: 100, startPoint y: 200, endPoint x: 314, endPoint y: 172, distance: 215.9
click at [314, 172] on div "1 ההההההההההההההההההההההההההההההההההההההההההההההההההההההההההההההההההההההההההההה…" at bounding box center [244, 116] width 373 height 197
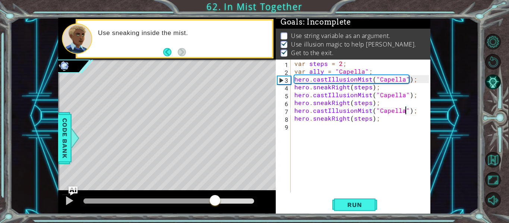
drag, startPoint x: 98, startPoint y: 199, endPoint x: 215, endPoint y: 204, distance: 116.8
click at [215, 204] on div at bounding box center [214, 201] width 13 height 13
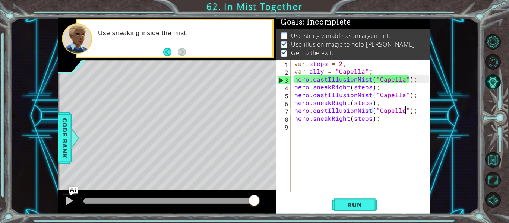
click at [374, 72] on div "var steps = 2 ; var ally = "Capella" ; hero . castIllusionMist ( "Capella" ) ; …" at bounding box center [363, 134] width 140 height 149
type textarea "var ally = "Capella";"
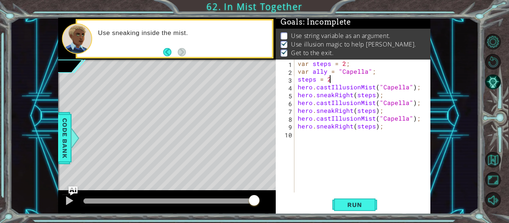
scroll to position [0, 1]
click at [363, 198] on button "Run" at bounding box center [355, 205] width 45 height 15
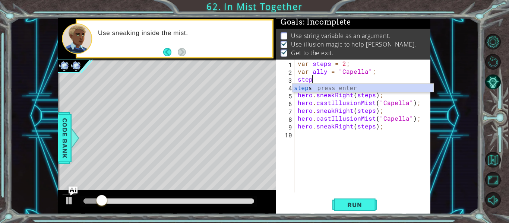
scroll to position [0, 0]
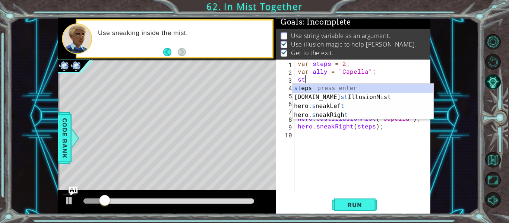
type textarea "s"
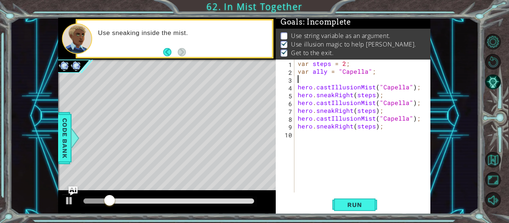
type textarea "var ally = "Capella";"
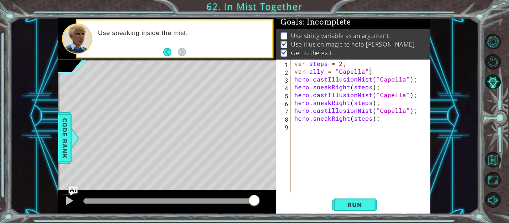
click at [354, 191] on div "var steps = 2 ; var ally = "Capella" ; hero . castIllusionMist ( "Capella" ) ; …" at bounding box center [363, 134] width 140 height 149
click at [352, 190] on div "var steps = 2 ; var ally = "Capella" ; hero . castIllusionMist ( "Capella" ) ; …" at bounding box center [363, 134] width 140 height 149
click at [326, 139] on div "var steps = 2 ; var ally = "Capella" ; hero . castIllusionMist ( "Capella" ) ; …" at bounding box center [363, 134] width 140 height 149
click at [73, 193] on img "Ask AI" at bounding box center [73, 191] width 10 height 10
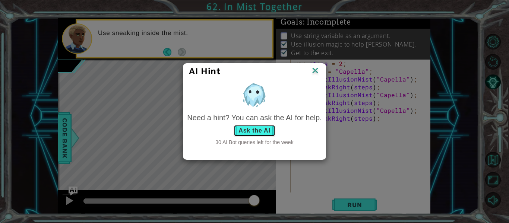
click at [255, 130] on button "Ask the AI" at bounding box center [254, 131] width 41 height 12
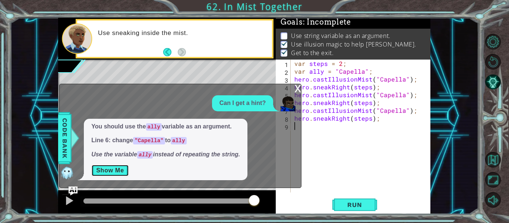
click at [97, 175] on button "Show Me" at bounding box center [110, 171] width 38 height 12
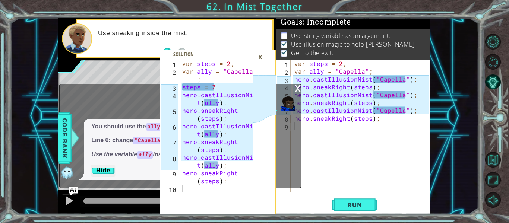
click at [296, 85] on div "x" at bounding box center [298, 87] width 7 height 7
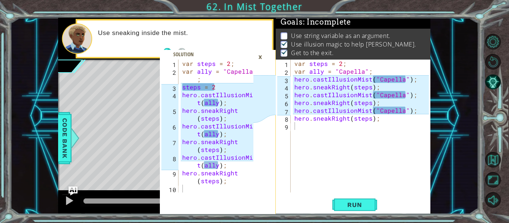
click at [261, 56] on div "×" at bounding box center [261, 57] width 12 height 13
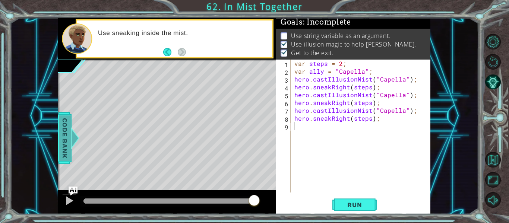
click at [70, 141] on div at bounding box center [74, 138] width 9 height 22
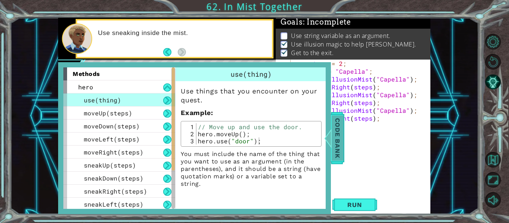
click at [327, 127] on div at bounding box center [328, 138] width 9 height 22
